Goal: Task Accomplishment & Management: Complete application form

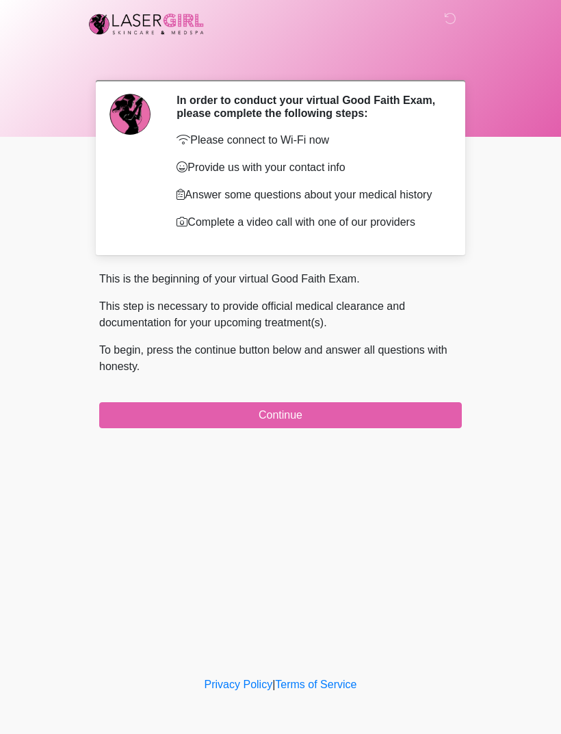
click at [363, 424] on button "Continue" at bounding box center [280, 415] width 363 height 26
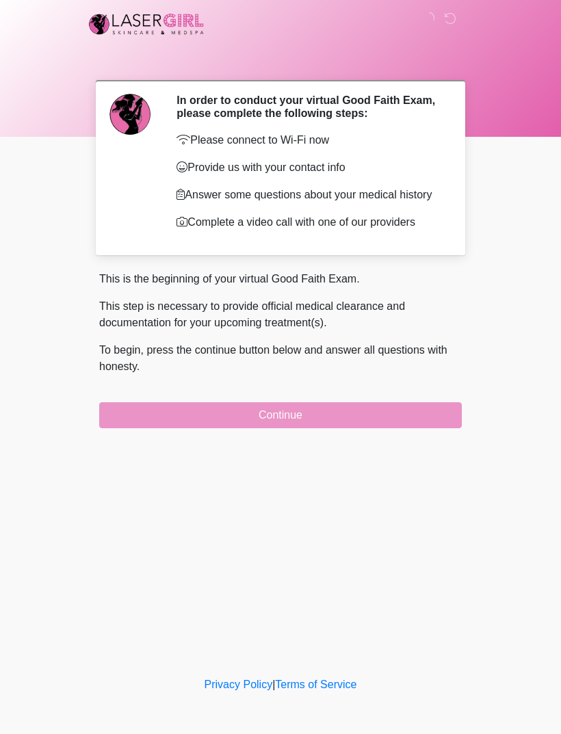
click at [404, 428] on div "This is the beginning of your virtual Good Faith Exam. This step is necessary t…" at bounding box center [280, 349] width 383 height 157
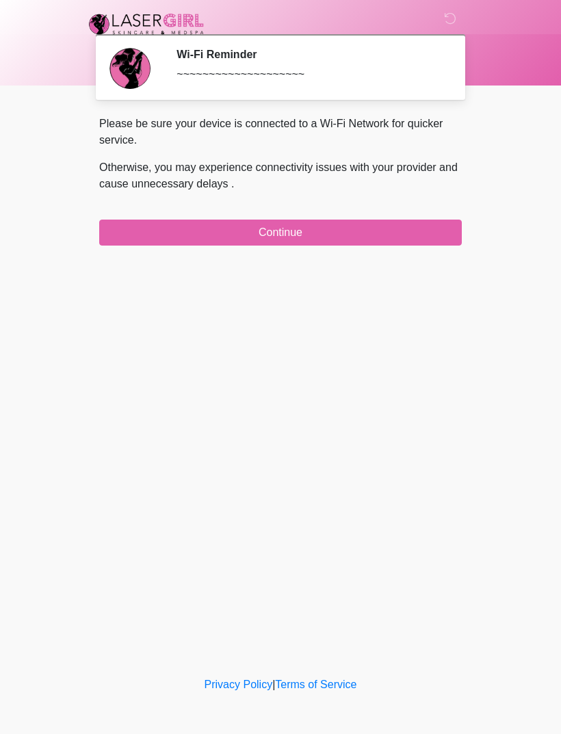
click at [336, 231] on button "Continue" at bounding box center [280, 233] width 363 height 26
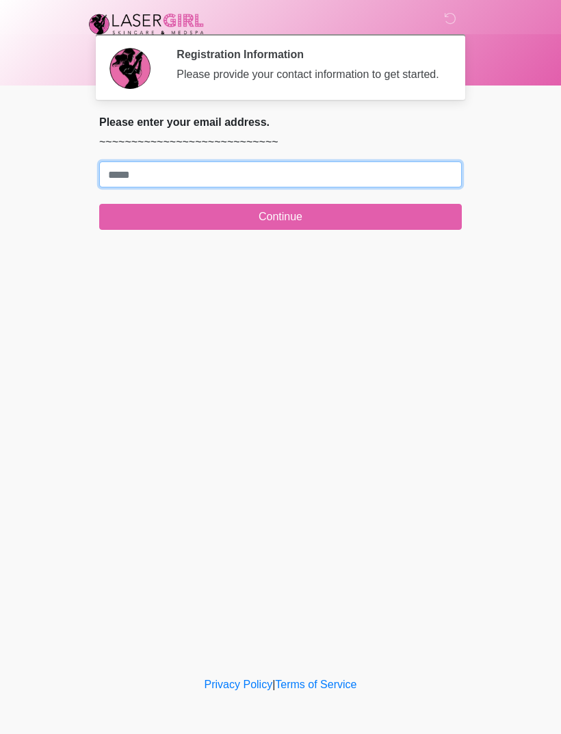
click at [383, 183] on input "Where should we email your treatment plan?" at bounding box center [280, 175] width 363 height 26
type input "**********"
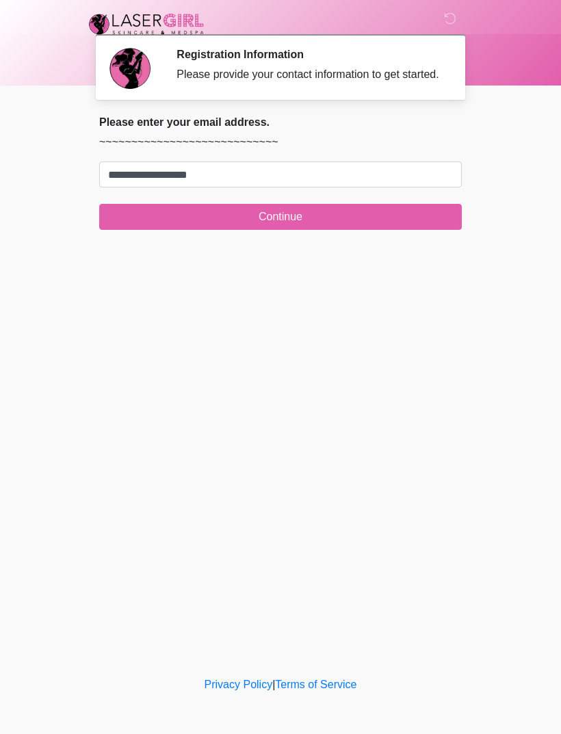
click at [342, 224] on button "Continue" at bounding box center [280, 217] width 363 height 26
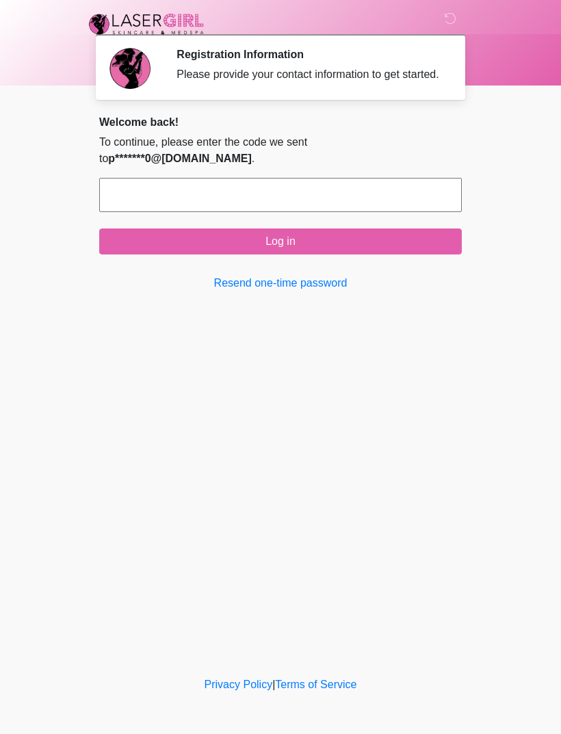
click at [385, 212] on input "text" at bounding box center [280, 195] width 363 height 34
click at [296, 292] on link "Resend one-time password" at bounding box center [280, 283] width 363 height 16
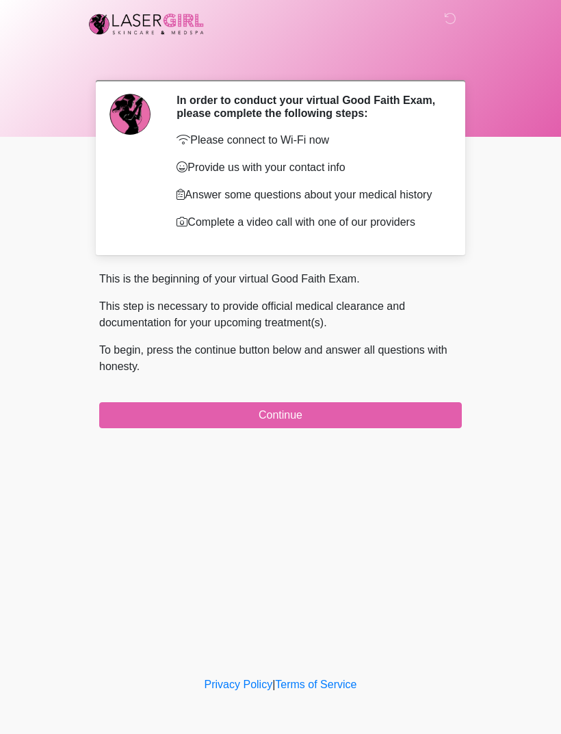
click at [332, 428] on button "Continue" at bounding box center [280, 415] width 363 height 26
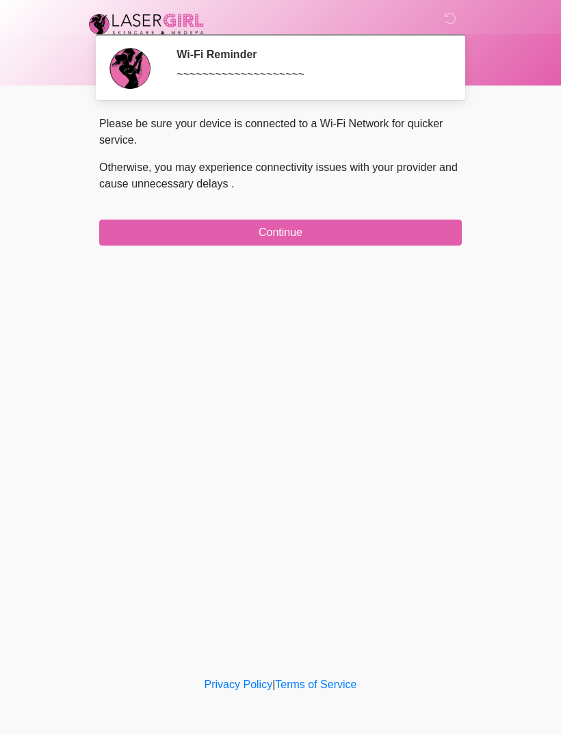
click at [382, 238] on button "Continue" at bounding box center [280, 233] width 363 height 26
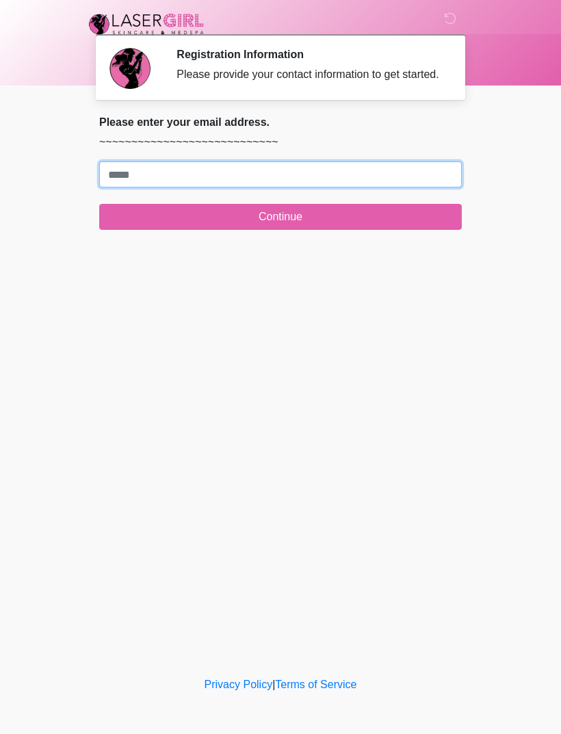
click at [391, 188] on input "Where should we email your treatment plan?" at bounding box center [280, 175] width 363 height 26
click at [281, 230] on button "Continue" at bounding box center [280, 217] width 363 height 26
type input "**********"
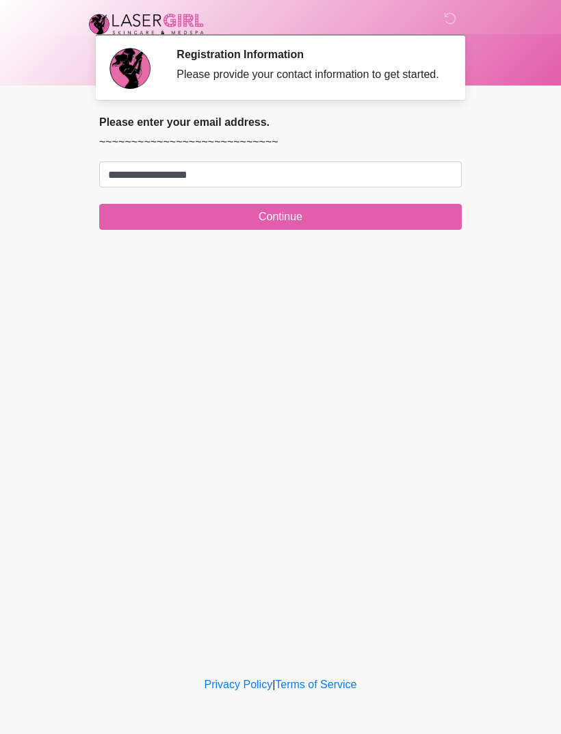
click at [205, 230] on button "Continue" at bounding box center [280, 217] width 363 height 26
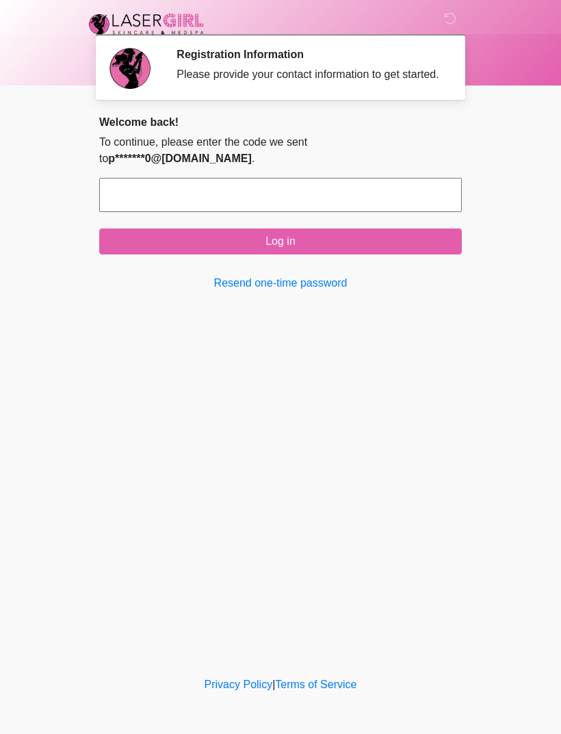
click at [332, 210] on input "text" at bounding box center [280, 195] width 363 height 34
type input "******"
click at [313, 255] on button "Log in" at bounding box center [280, 242] width 363 height 26
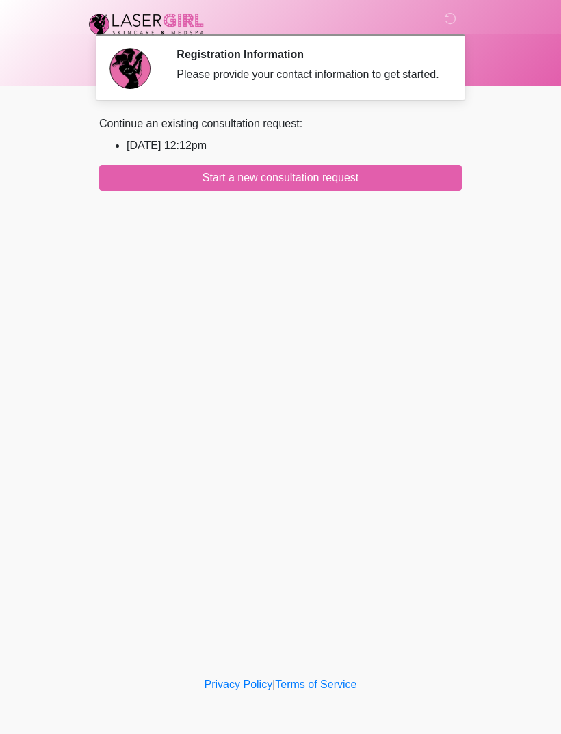
click at [398, 191] on button "Start a new consultation request" at bounding box center [280, 178] width 363 height 26
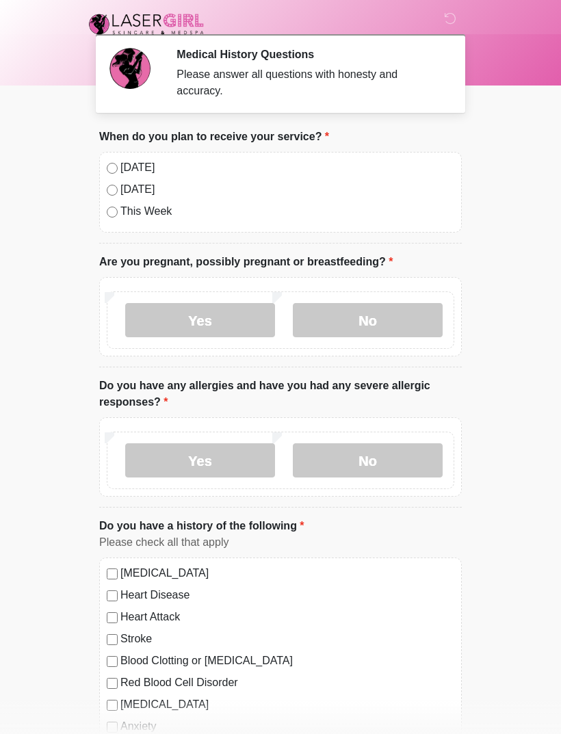
click at [118, 164] on div "Today" at bounding box center [281, 167] width 348 height 16
click at [121, 166] on label "Today" at bounding box center [287, 167] width 334 height 16
click at [386, 311] on label "No" at bounding box center [368, 320] width 150 height 34
click at [420, 461] on label "No" at bounding box center [368, 460] width 150 height 34
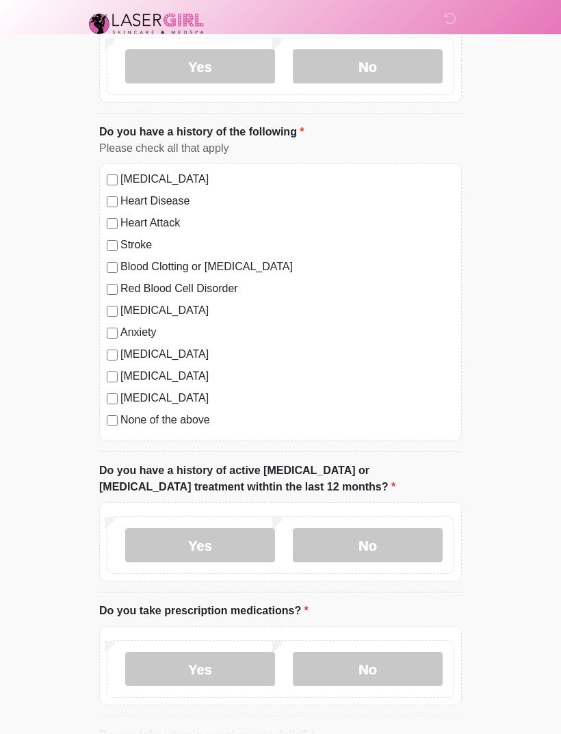
scroll to position [398, 0]
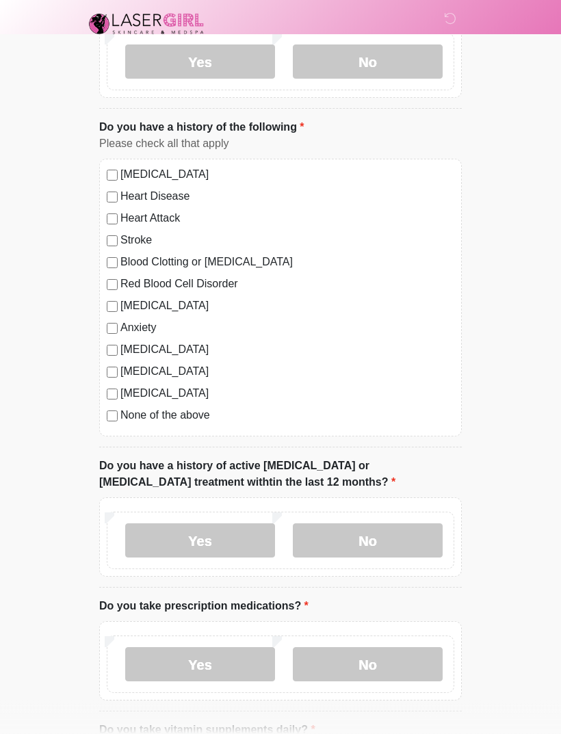
click at [125, 420] on label "None of the above" at bounding box center [287, 416] width 334 height 16
click at [406, 537] on label "No" at bounding box center [368, 541] width 150 height 34
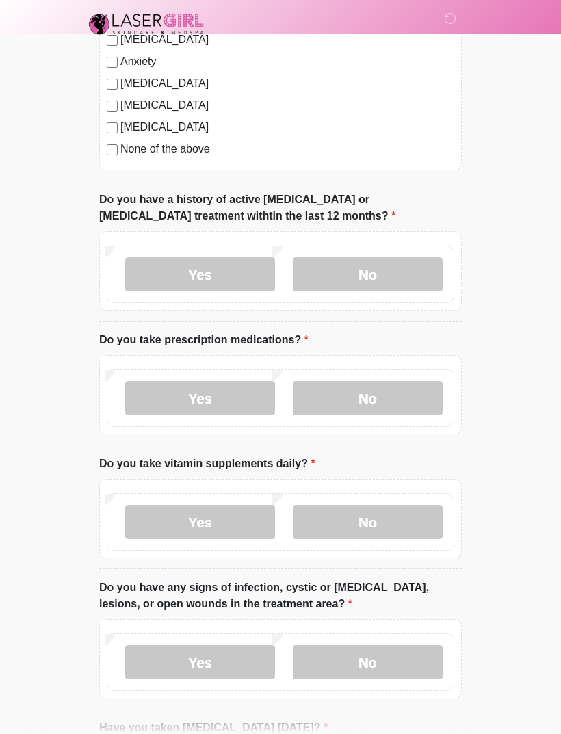
scroll to position [671, 0]
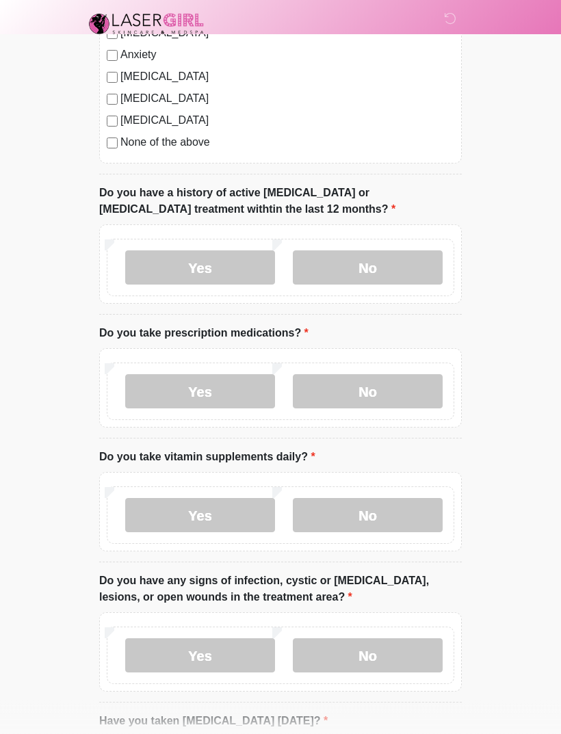
click at [218, 388] on label "Yes" at bounding box center [200, 392] width 150 height 34
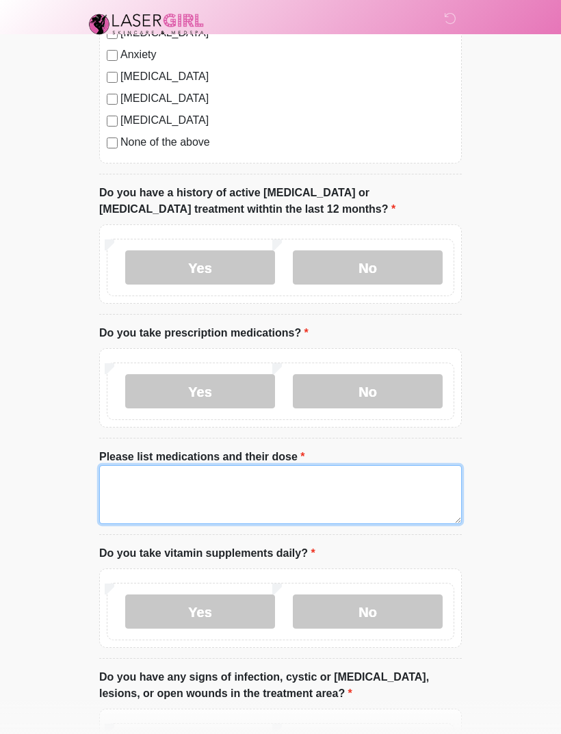
click at [196, 493] on textarea "Please list medications and their dose" at bounding box center [280, 494] width 363 height 59
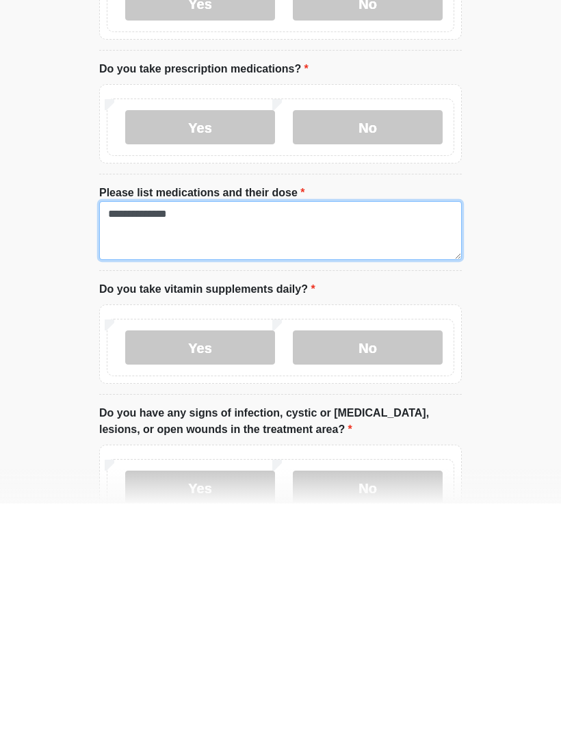
scroll to position [708, 0]
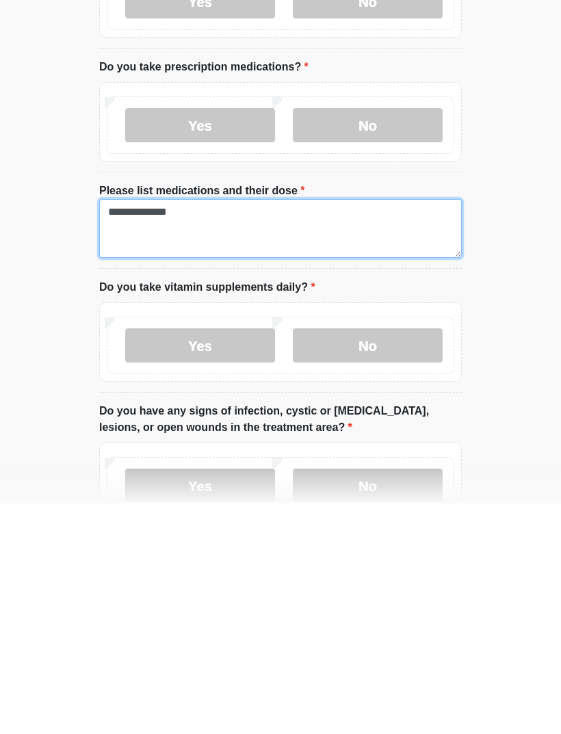
type textarea "**********"
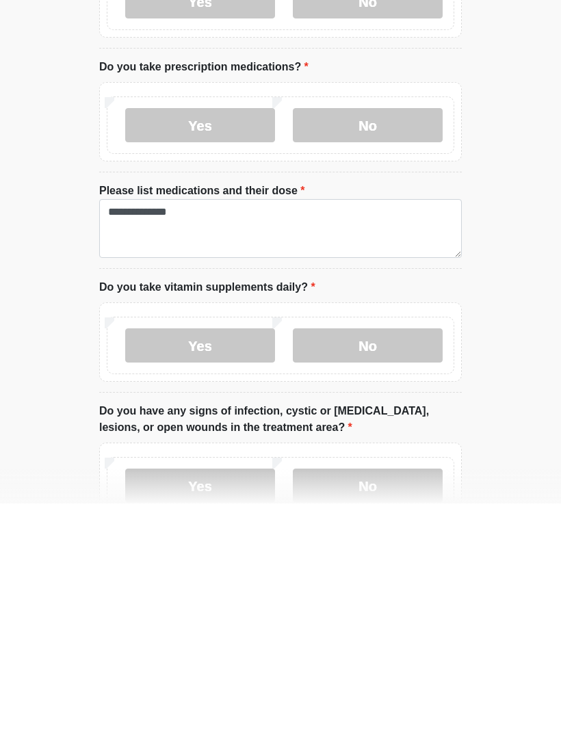
click at [433, 559] on label "No" at bounding box center [368, 576] width 150 height 34
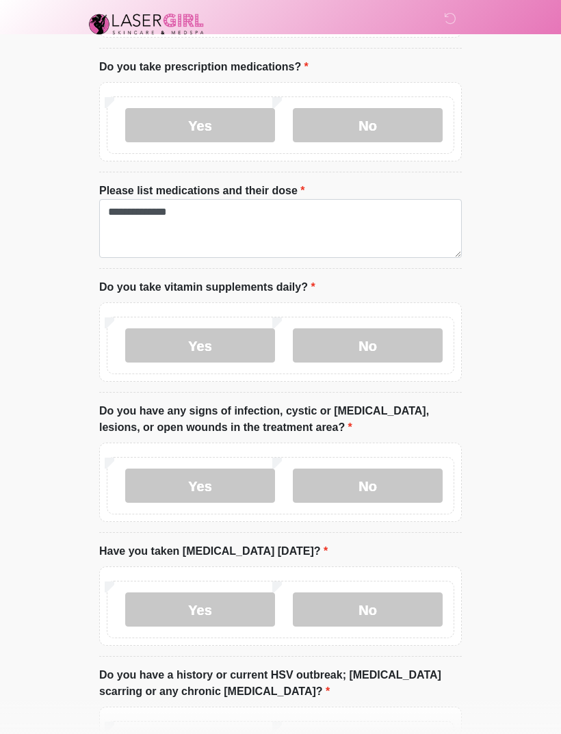
click at [432, 476] on label "No" at bounding box center [368, 486] width 150 height 34
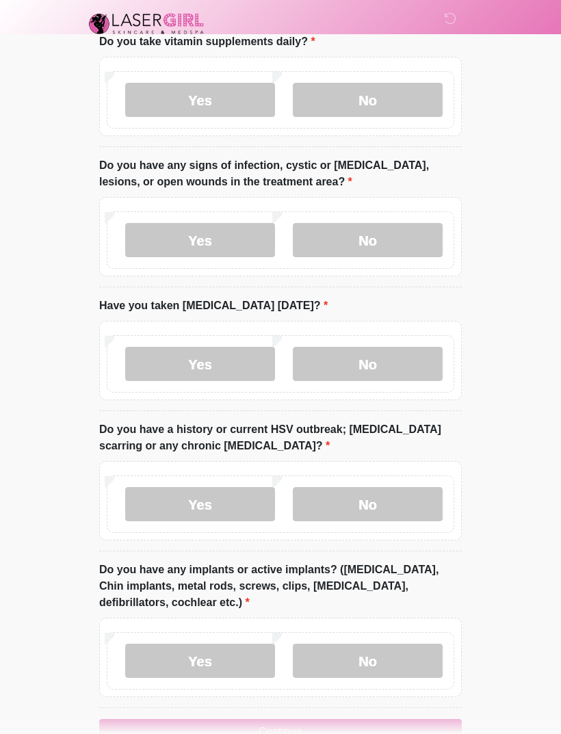
scroll to position [1190, 0]
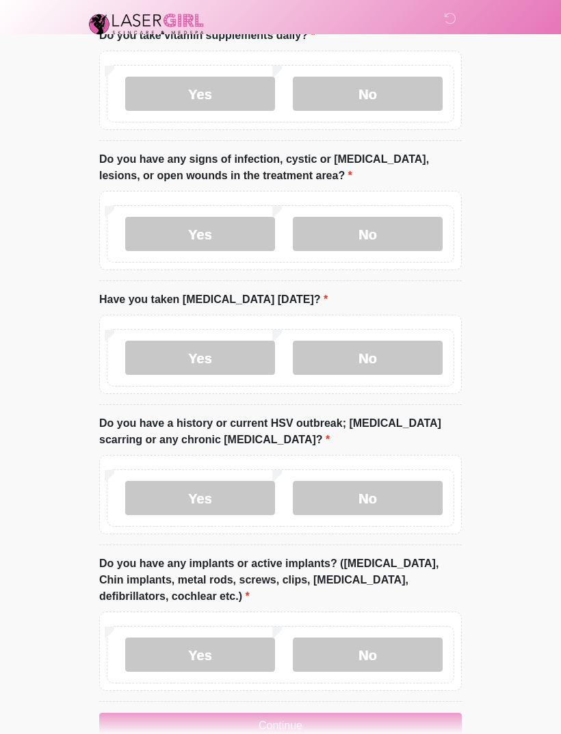
click at [424, 365] on label "No" at bounding box center [368, 358] width 150 height 34
click at [421, 493] on label "No" at bounding box center [368, 498] width 150 height 34
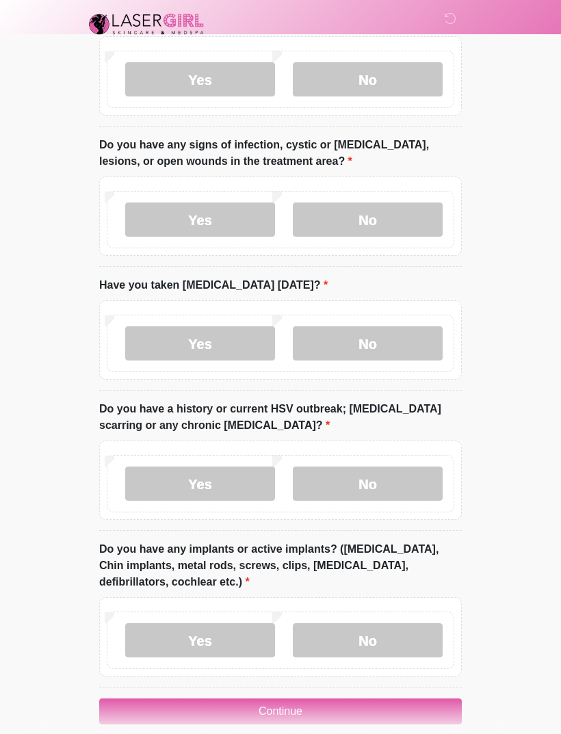
scroll to position [1221, 0]
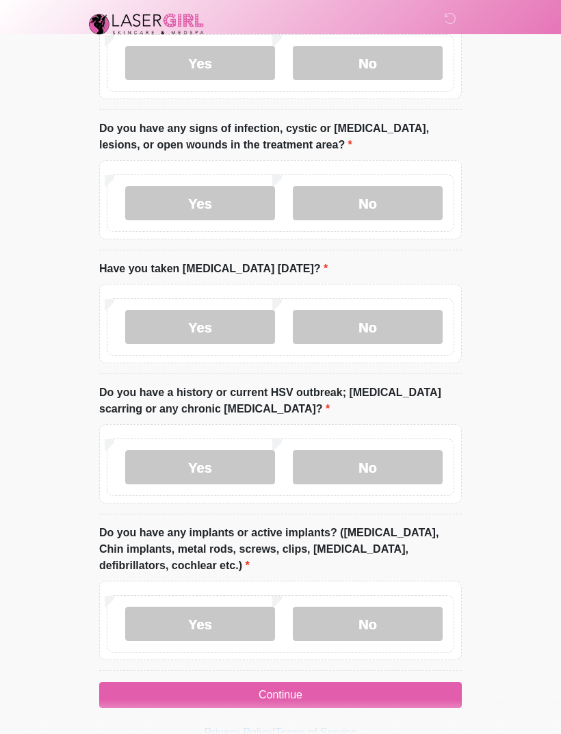
click at [428, 619] on label "No" at bounding box center [368, 624] width 150 height 34
click at [417, 692] on button "Continue" at bounding box center [280, 695] width 363 height 26
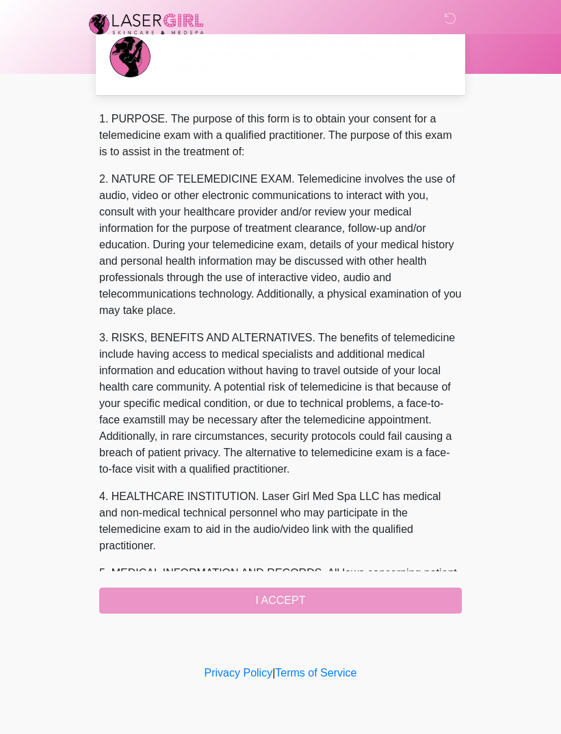
scroll to position [0, 0]
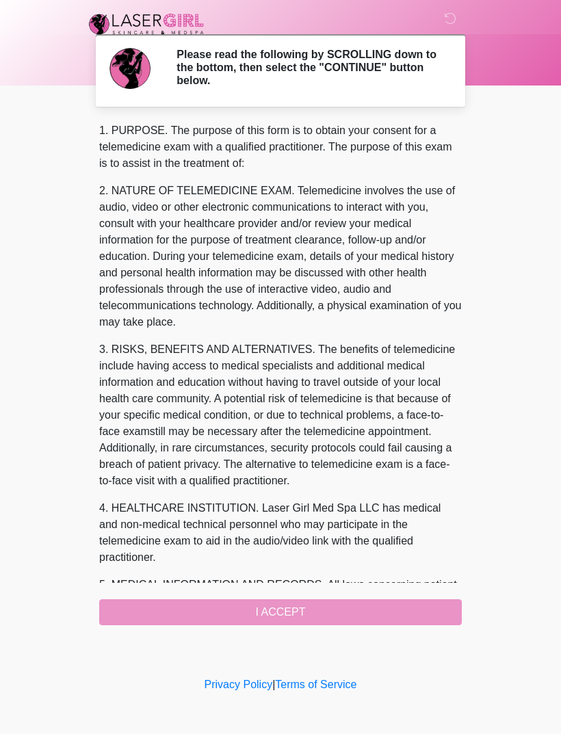
click at [363, 617] on div "1. PURPOSE. The purpose of this form is to obtain your consent for a telemedici…" at bounding box center [280, 374] width 363 height 503
click at [368, 607] on div "1. PURPOSE. The purpose of this form is to obtain your consent for a telemedici…" at bounding box center [280, 374] width 363 height 503
click at [321, 606] on div "1. PURPOSE. The purpose of this form is to obtain your consent for a telemedici…" at bounding box center [280, 374] width 363 height 503
click at [315, 609] on div "1. PURPOSE. The purpose of this form is to obtain your consent for a telemedici…" at bounding box center [280, 374] width 363 height 503
click at [289, 606] on div "1. PURPOSE. The purpose of this form is to obtain your consent for a telemedici…" at bounding box center [280, 374] width 363 height 503
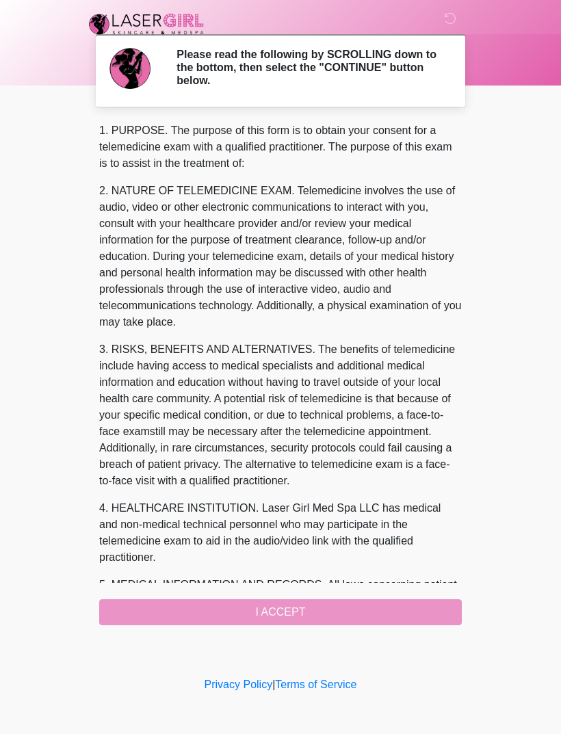
click at [289, 606] on div "1. PURPOSE. The purpose of this form is to obtain your consent for a telemedici…" at bounding box center [280, 374] width 363 height 503
click at [283, 597] on div "1. PURPOSE. The purpose of this form is to obtain your consent for a telemedici…" at bounding box center [280, 374] width 363 height 503
click at [282, 597] on div "1. PURPOSE. The purpose of this form is to obtain your consent for a telemedici…" at bounding box center [280, 374] width 363 height 503
click at [272, 608] on div "1. PURPOSE. The purpose of this form is to obtain your consent for a telemedici…" at bounding box center [280, 374] width 363 height 503
click at [406, 66] on h2 "Please read the following by SCROLLING down to the bottom, then select the "CON…" at bounding box center [309, 68] width 265 height 40
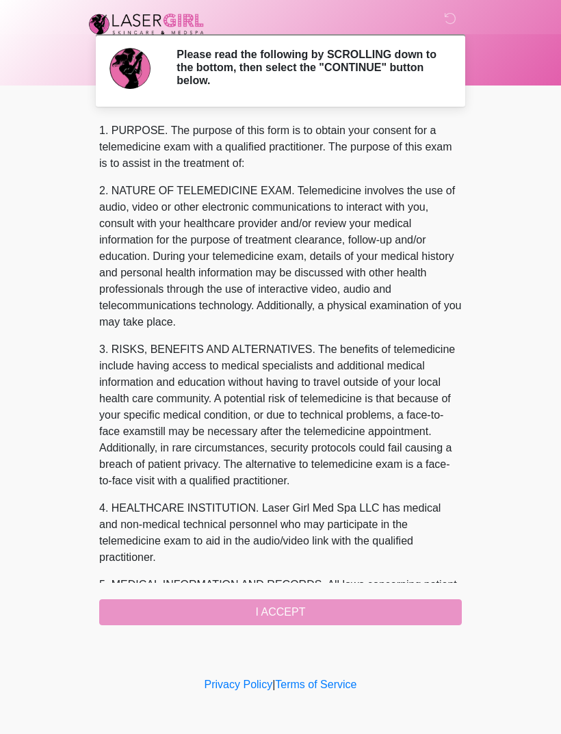
click at [261, 604] on div "1. PURPOSE. The purpose of this form is to obtain your consent for a telemedici…" at bounding box center [280, 374] width 363 height 503
click at [253, 612] on div "1. PURPOSE. The purpose of this form is to obtain your consent for a telemedici…" at bounding box center [280, 374] width 363 height 503
click at [248, 611] on div "1. PURPOSE. The purpose of this form is to obtain your consent for a telemedici…" at bounding box center [280, 374] width 363 height 503
click at [248, 610] on div "1. PURPOSE. The purpose of this form is to obtain your consent for a telemedici…" at bounding box center [280, 374] width 363 height 503
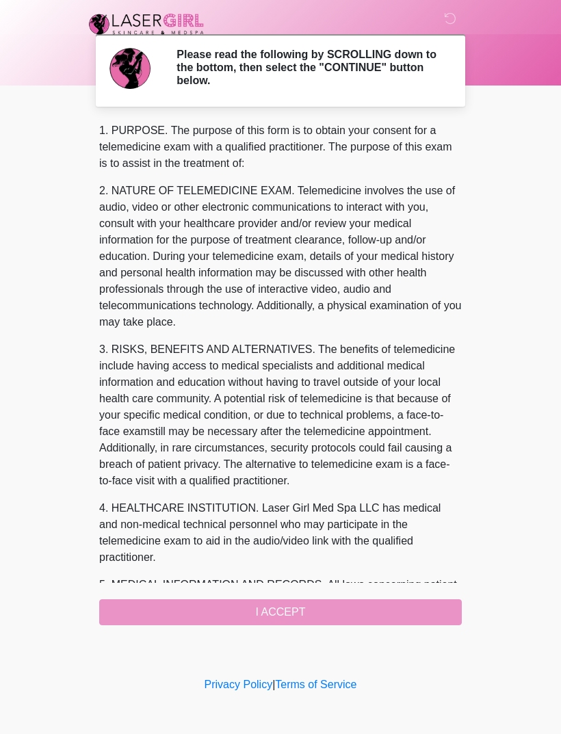
click at [248, 608] on div "1. PURPOSE. The purpose of this form is to obtain your consent for a telemedici…" at bounding box center [280, 374] width 363 height 503
click at [247, 611] on div "1. PURPOSE. The purpose of this form is to obtain your consent for a telemedici…" at bounding box center [280, 374] width 363 height 503
click at [250, 607] on div "1. PURPOSE. The purpose of this form is to obtain your consent for a telemedici…" at bounding box center [280, 374] width 363 height 503
click at [427, 610] on div "1. PURPOSE. The purpose of this form is to obtain your consent for a telemedici…" at bounding box center [280, 374] width 363 height 503
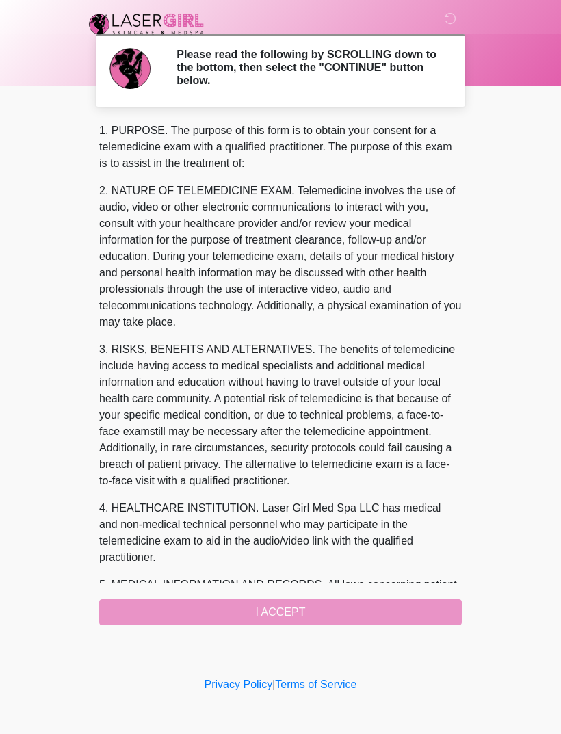
click at [426, 610] on div "1. PURPOSE. The purpose of this form is to obtain your consent for a telemedici…" at bounding box center [280, 374] width 363 height 503
click at [433, 619] on div "1. PURPOSE. The purpose of this form is to obtain your consent for a telemedici…" at bounding box center [280, 374] width 363 height 503
click at [432, 618] on div "1. PURPOSE. The purpose of this form is to obtain your consent for a telemedici…" at bounding box center [280, 374] width 363 height 503
click at [429, 617] on div "1. PURPOSE. The purpose of this form is to obtain your consent for a telemedici…" at bounding box center [280, 374] width 363 height 503
click at [430, 621] on div "1. PURPOSE. The purpose of this form is to obtain your consent for a telemedici…" at bounding box center [280, 374] width 363 height 503
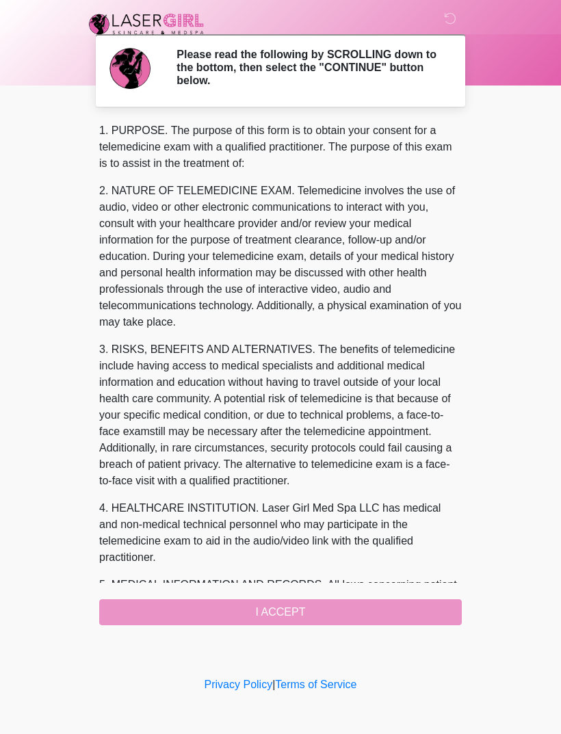
click at [432, 623] on div "1. PURPOSE. The purpose of this form is to obtain your consent for a telemedici…" at bounding box center [280, 374] width 363 height 503
click at [394, 613] on div "1. PURPOSE. The purpose of this form is to obtain your consent for a telemedici…" at bounding box center [280, 374] width 363 height 503
click at [394, 612] on div "1. PURPOSE. The purpose of this form is to obtain your consent for a telemedici…" at bounding box center [280, 374] width 363 height 503
click at [396, 610] on div "1. PURPOSE. The purpose of this form is to obtain your consent for a telemedici…" at bounding box center [280, 374] width 363 height 503
click at [416, 68] on h2 "Please read the following by SCROLLING down to the bottom, then select the "CON…" at bounding box center [309, 68] width 265 height 40
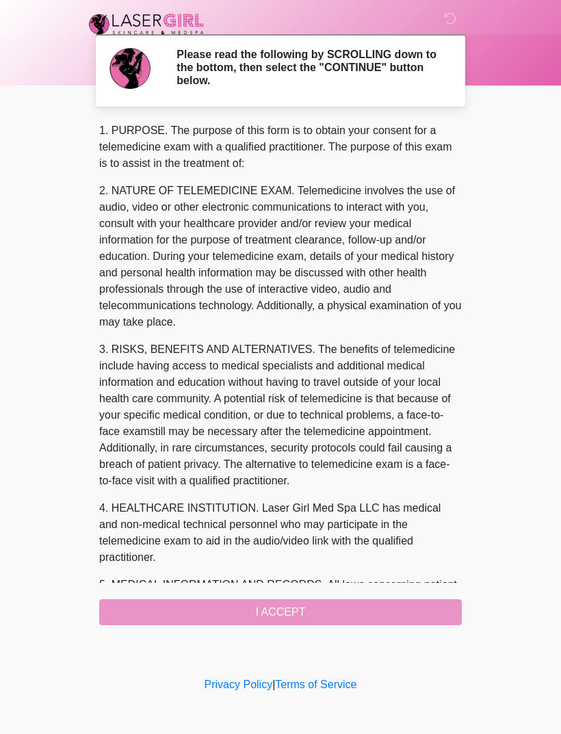
click at [268, 617] on div "1. PURPOSE. The purpose of this form is to obtain your consent for a telemedici…" at bounding box center [280, 374] width 363 height 503
click at [267, 616] on div "1. PURPOSE. The purpose of this form is to obtain your consent for a telemedici…" at bounding box center [280, 374] width 363 height 503
click at [269, 613] on div "1. PURPOSE. The purpose of this form is to obtain your consent for a telemedici…" at bounding box center [280, 374] width 363 height 503
click at [271, 615] on div "1. PURPOSE. The purpose of this form is to obtain your consent for a telemedici…" at bounding box center [280, 374] width 363 height 503
click at [428, 617] on div "1. PURPOSE. The purpose of this form is to obtain your consent for a telemedici…" at bounding box center [280, 374] width 363 height 503
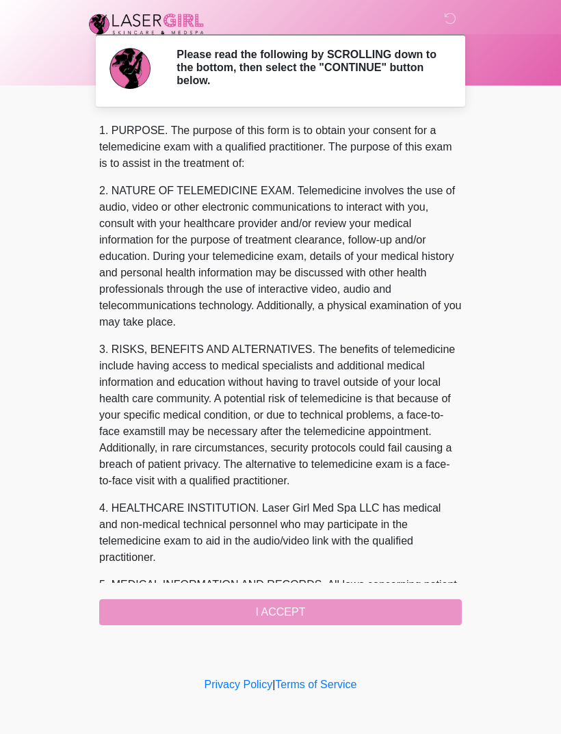
click at [432, 618] on div "1. PURPOSE. The purpose of this form is to obtain your consent for a telemedici…" at bounding box center [280, 374] width 363 height 503
click at [431, 618] on div "1. PURPOSE. The purpose of this form is to obtain your consent for a telemedici…" at bounding box center [280, 374] width 363 height 503
click at [331, 608] on div "1. PURPOSE. The purpose of this form is to obtain your consent for a telemedici…" at bounding box center [280, 374] width 363 height 503
click at [370, 615] on div "1. PURPOSE. The purpose of this form is to obtain your consent for a telemedici…" at bounding box center [280, 374] width 363 height 503
click at [376, 613] on div "1. PURPOSE. The purpose of this form is to obtain your consent for a telemedici…" at bounding box center [280, 374] width 363 height 503
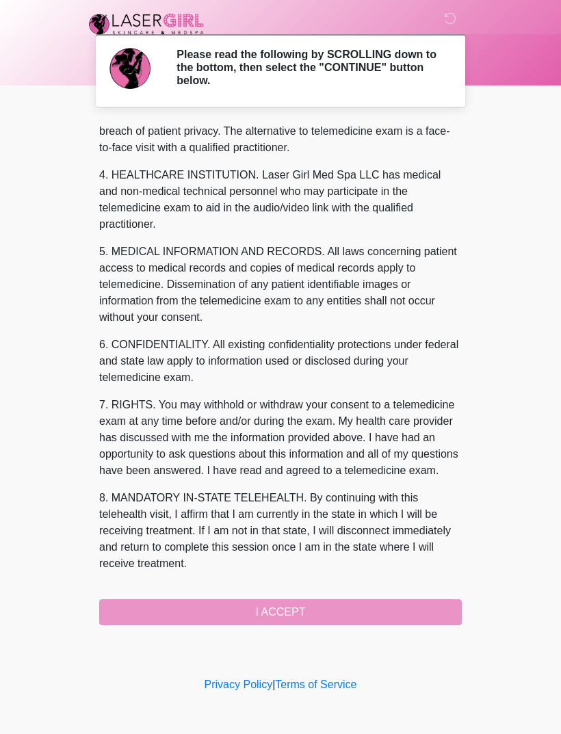
scroll to position [366, 0]
click at [169, 615] on button "I ACCEPT" at bounding box center [280, 612] width 363 height 26
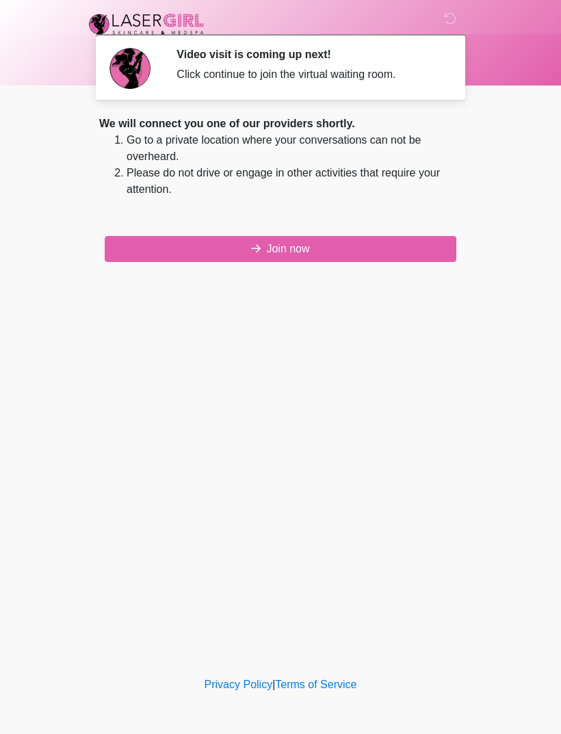
click at [420, 237] on button "Join now" at bounding box center [281, 249] width 352 height 26
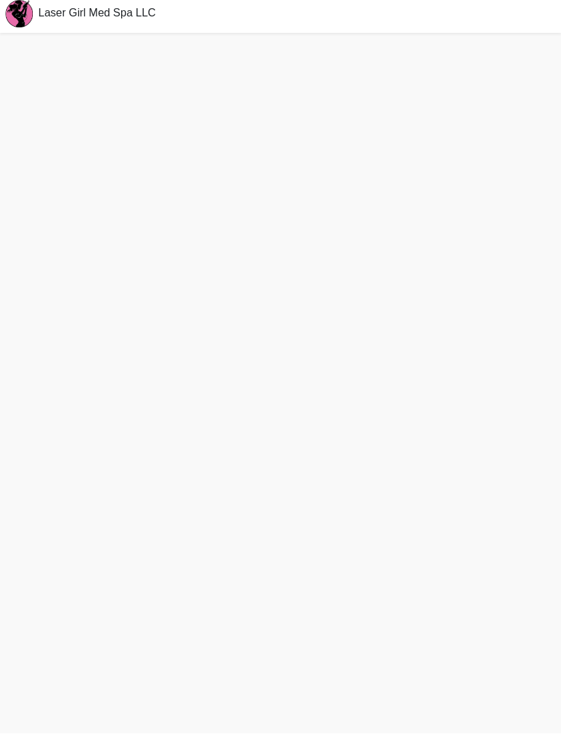
scroll to position [48, 0]
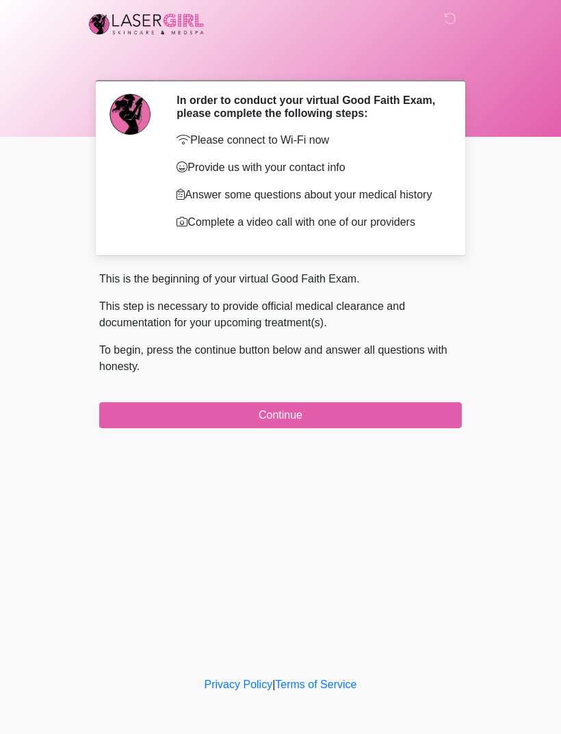
click at [348, 425] on button "Continue" at bounding box center [280, 415] width 363 height 26
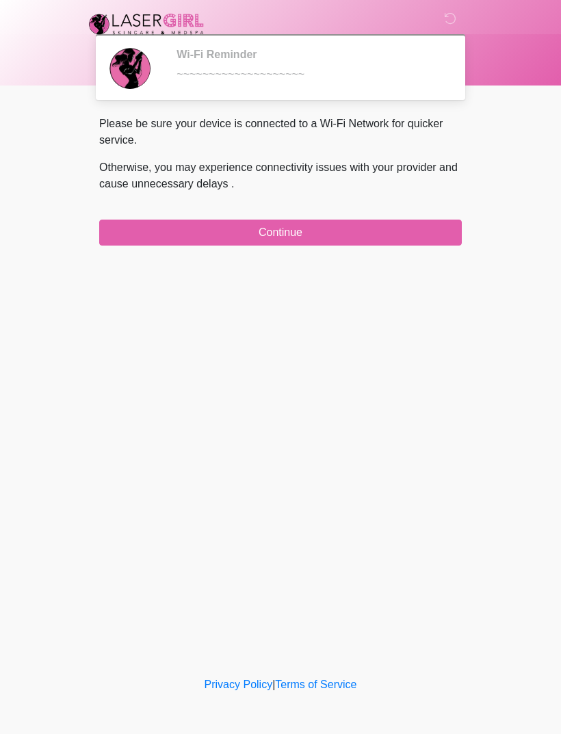
click at [427, 238] on button "Continue" at bounding box center [280, 233] width 363 height 26
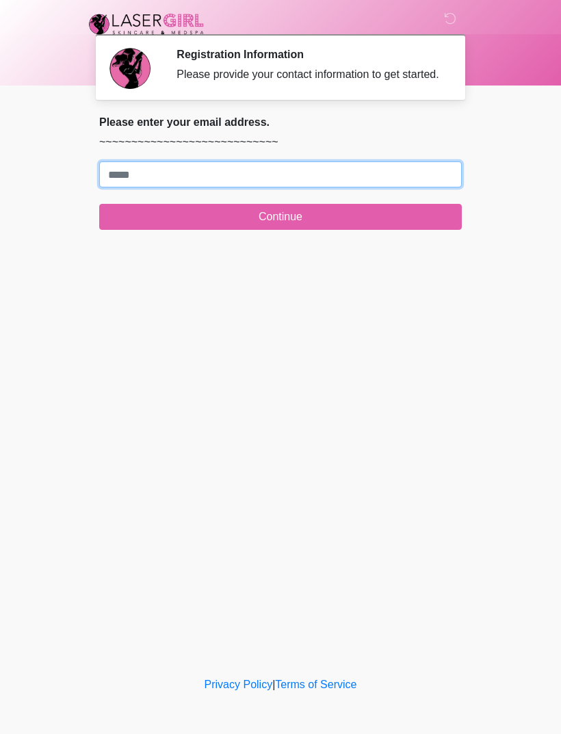
click at [352, 185] on input "Where should we email your treatment plan?" at bounding box center [280, 175] width 363 height 26
type input "**********"
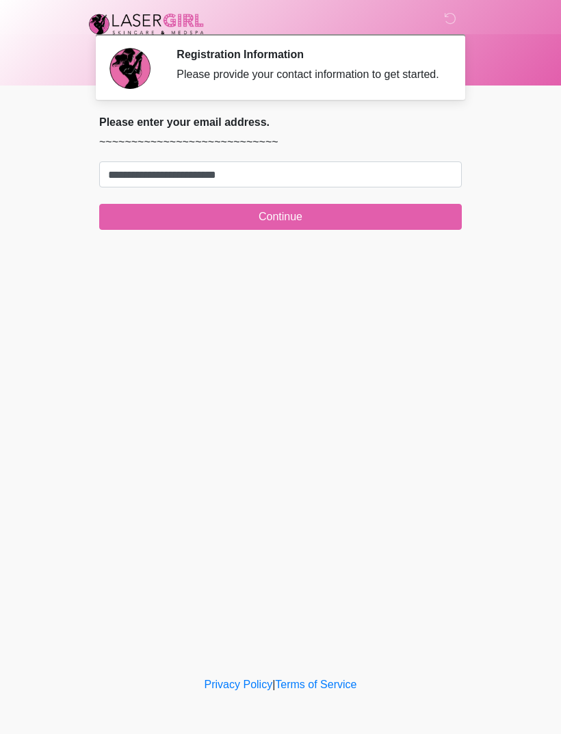
click at [350, 230] on button "Continue" at bounding box center [280, 217] width 363 height 26
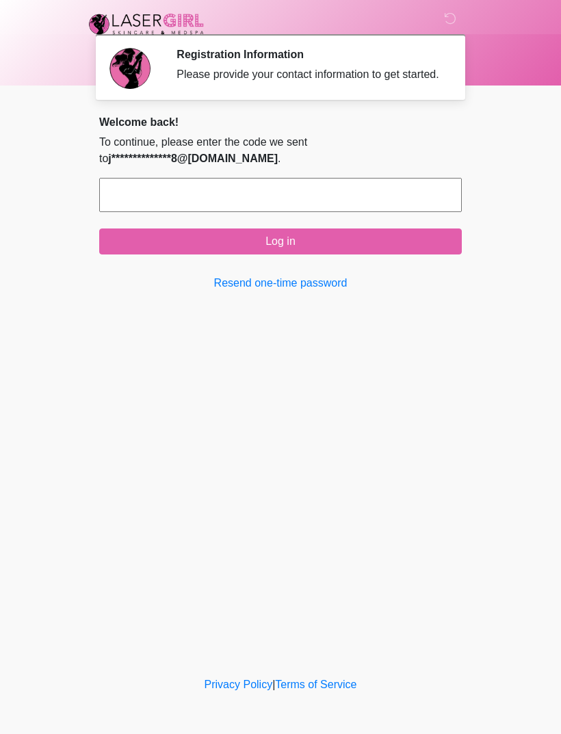
click at [229, 212] on input "text" at bounding box center [280, 195] width 363 height 34
type input "******"
click at [373, 255] on button "Log in" at bounding box center [280, 242] width 363 height 26
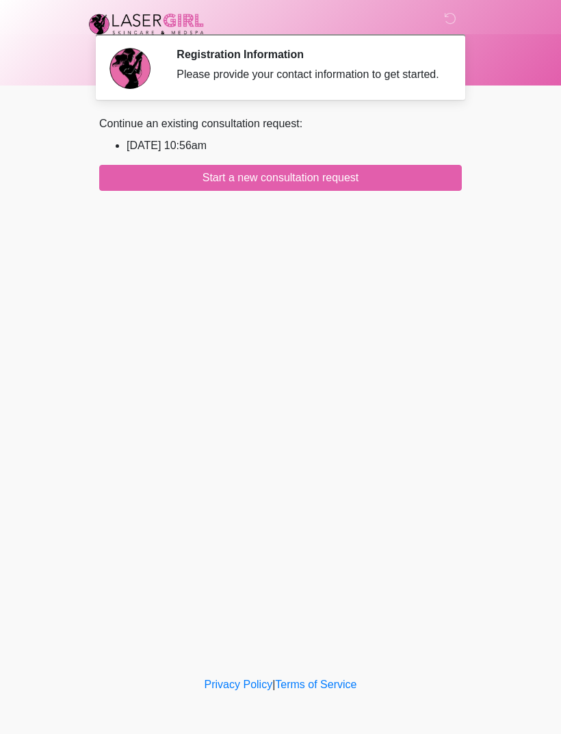
click at [371, 179] on button "Start a new consultation request" at bounding box center [280, 178] width 363 height 26
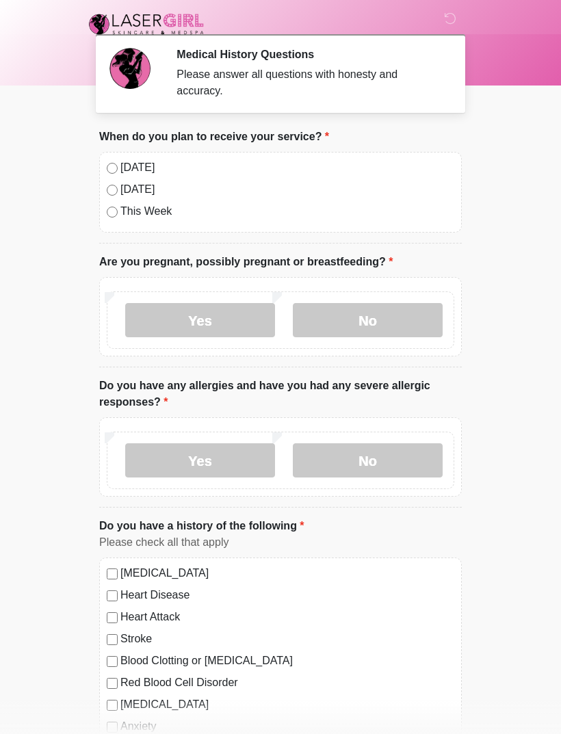
click at [127, 171] on label "Today" at bounding box center [287, 167] width 334 height 16
click at [391, 328] on label "No" at bounding box center [368, 320] width 150 height 34
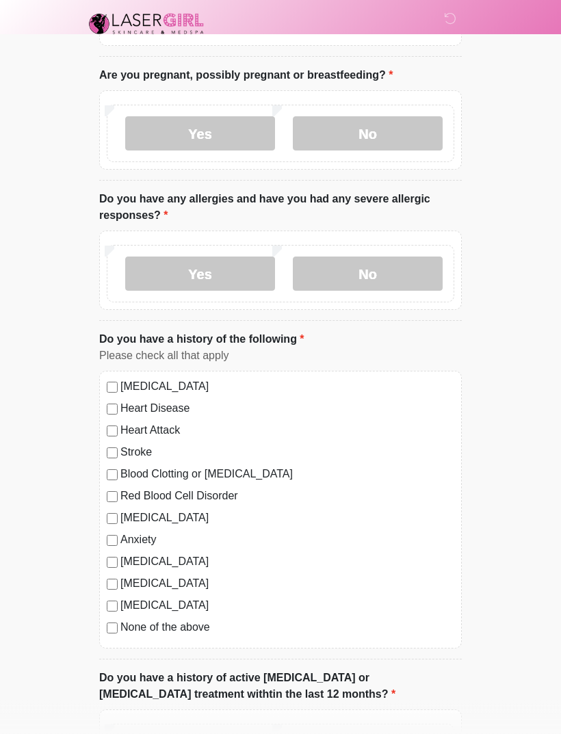
click at [401, 261] on label "No" at bounding box center [368, 274] width 150 height 34
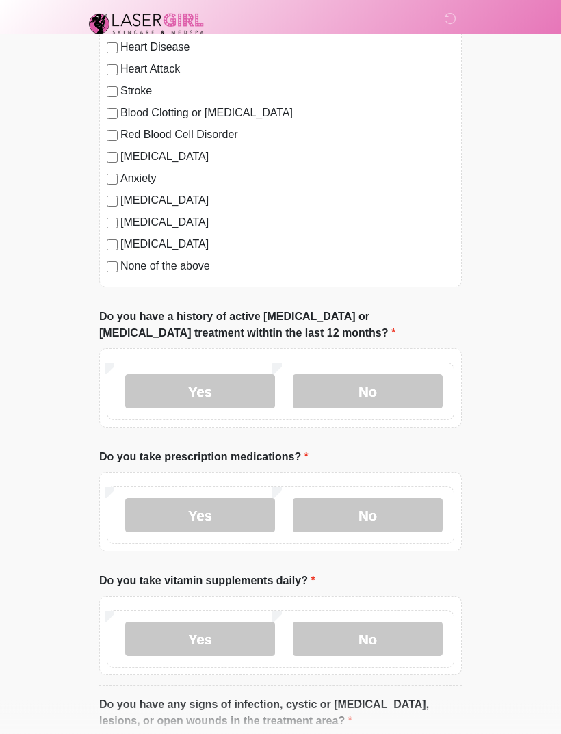
click at [401, 389] on label "No" at bounding box center [368, 392] width 150 height 34
click at [221, 520] on label "Yes" at bounding box center [200, 515] width 150 height 34
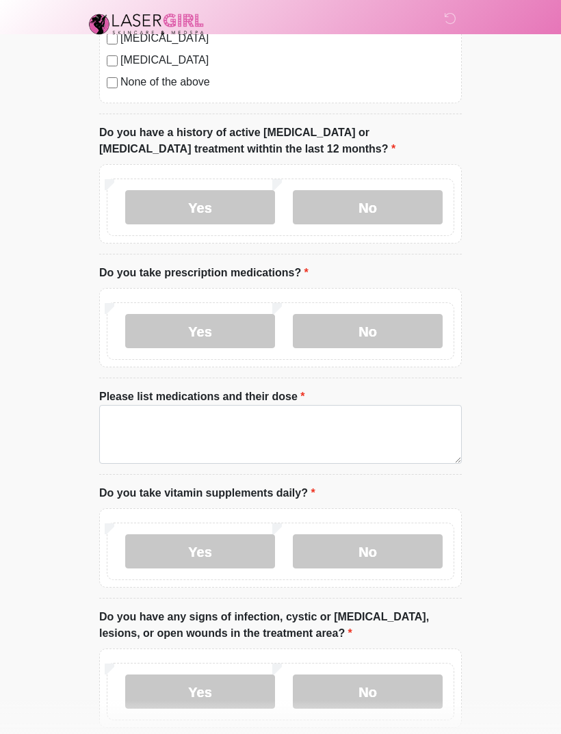
scroll to position [734, 0]
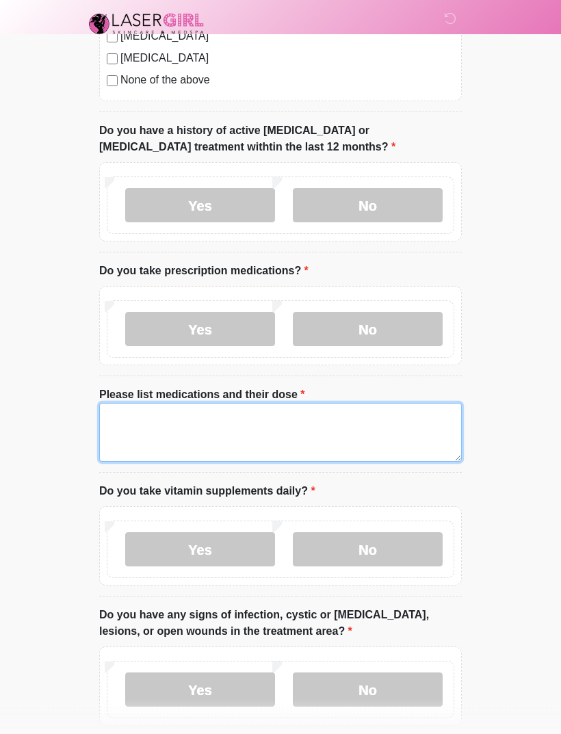
click at [322, 420] on textarea "Please list medications and their dose" at bounding box center [280, 433] width 363 height 59
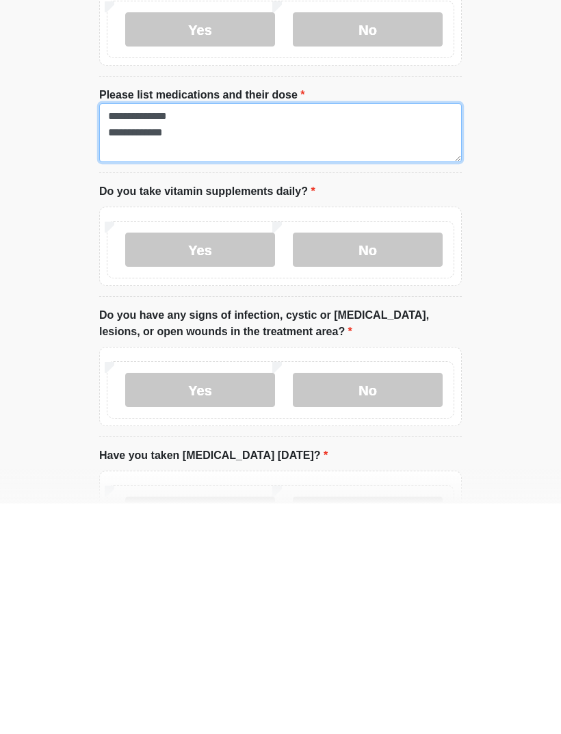
type textarea "**********"
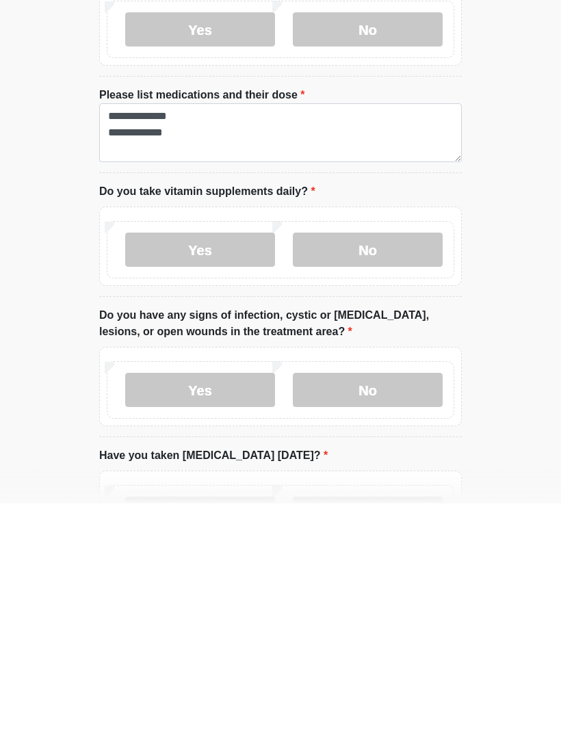
click at [231, 463] on label "Yes" at bounding box center [200, 480] width 150 height 34
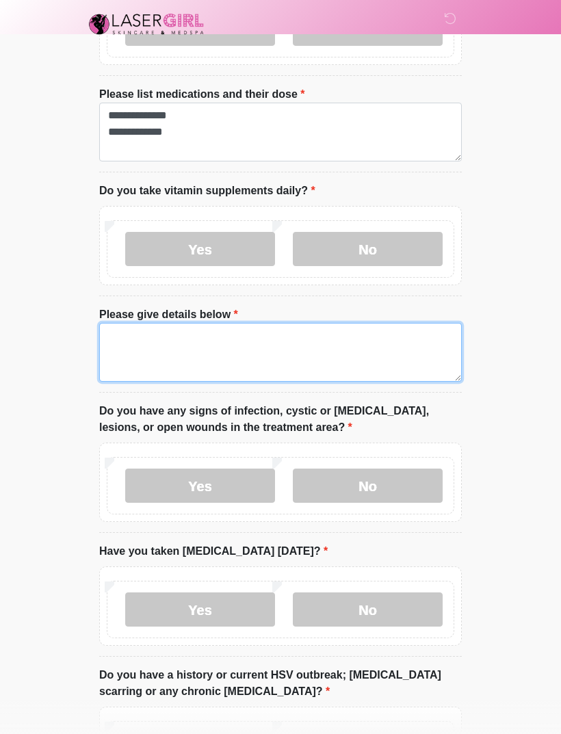
click at [328, 359] on textarea "Please give details below" at bounding box center [280, 352] width 363 height 59
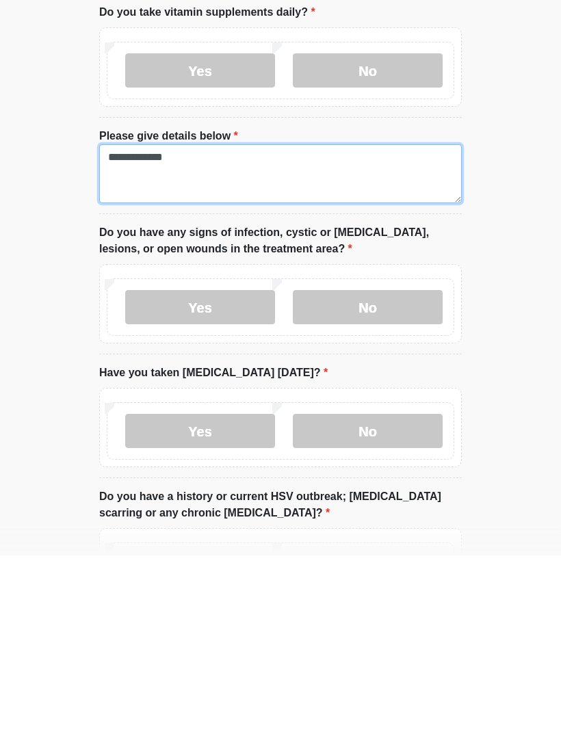
type textarea "**********"
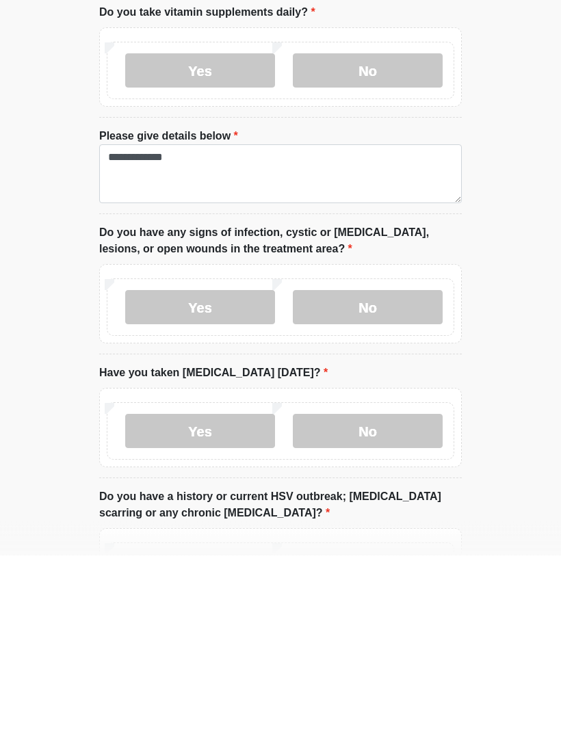
click at [388, 469] on label "No" at bounding box center [368, 486] width 150 height 34
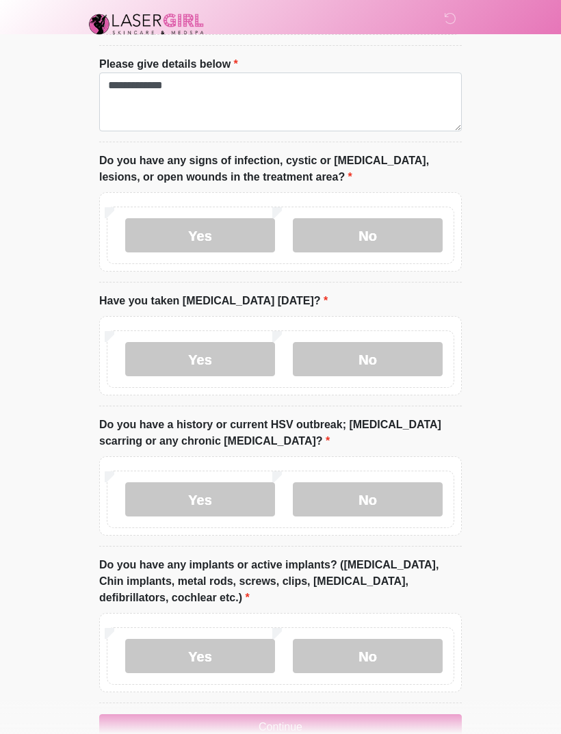
scroll to position [1317, 0]
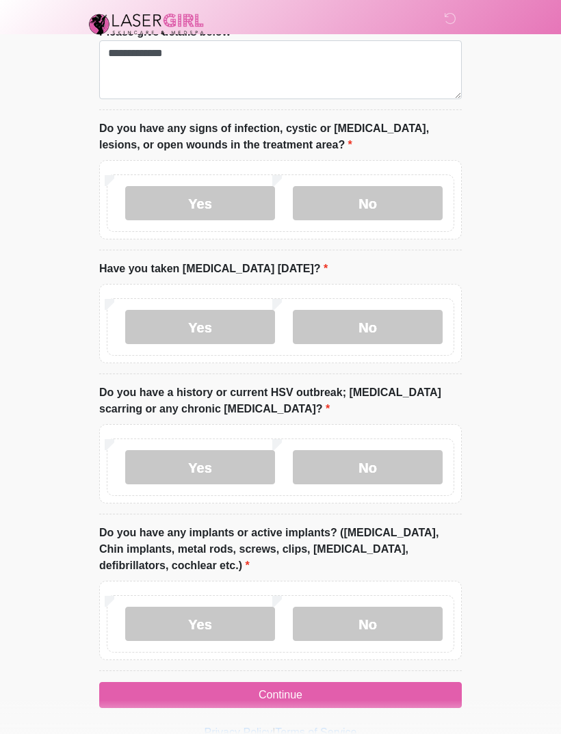
click at [396, 325] on label "No" at bounding box center [368, 327] width 150 height 34
click at [394, 467] on label "No" at bounding box center [368, 467] width 150 height 34
click at [400, 623] on label "No" at bounding box center [368, 624] width 150 height 34
click at [406, 688] on button "Continue" at bounding box center [280, 695] width 363 height 26
click at [358, 693] on button "Continue" at bounding box center [280, 695] width 363 height 26
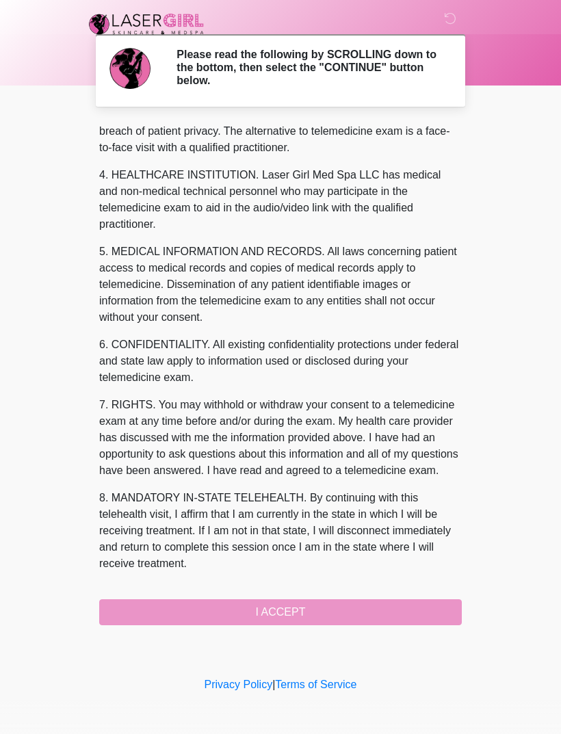
scroll to position [366, 0]
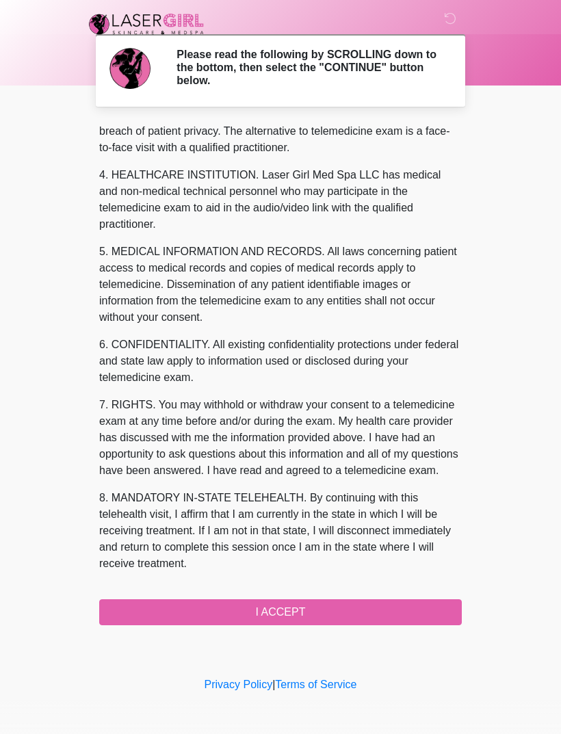
click at [342, 614] on button "I ACCEPT" at bounding box center [280, 612] width 363 height 26
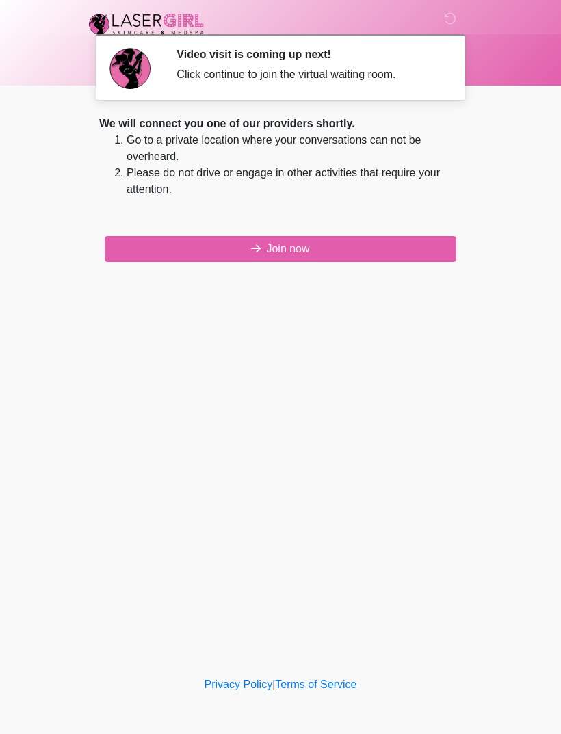
click at [328, 254] on button "Join now" at bounding box center [281, 249] width 352 height 26
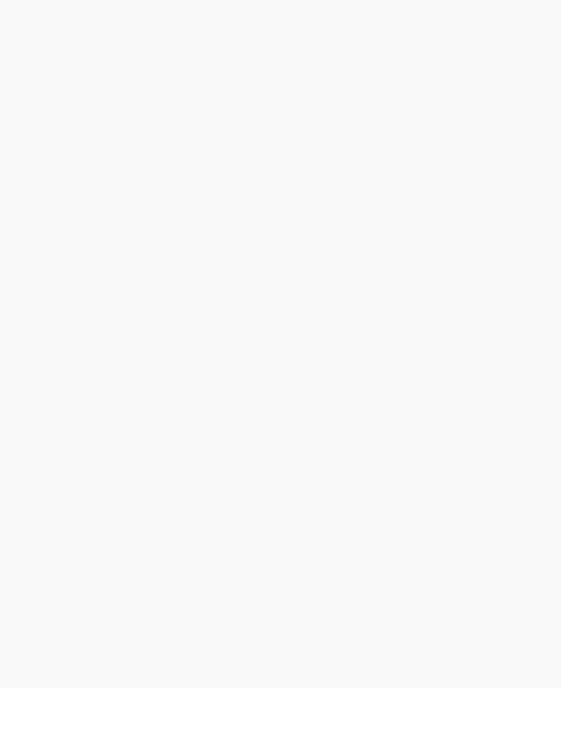
scroll to position [4, 0]
